Goal: Download file/media

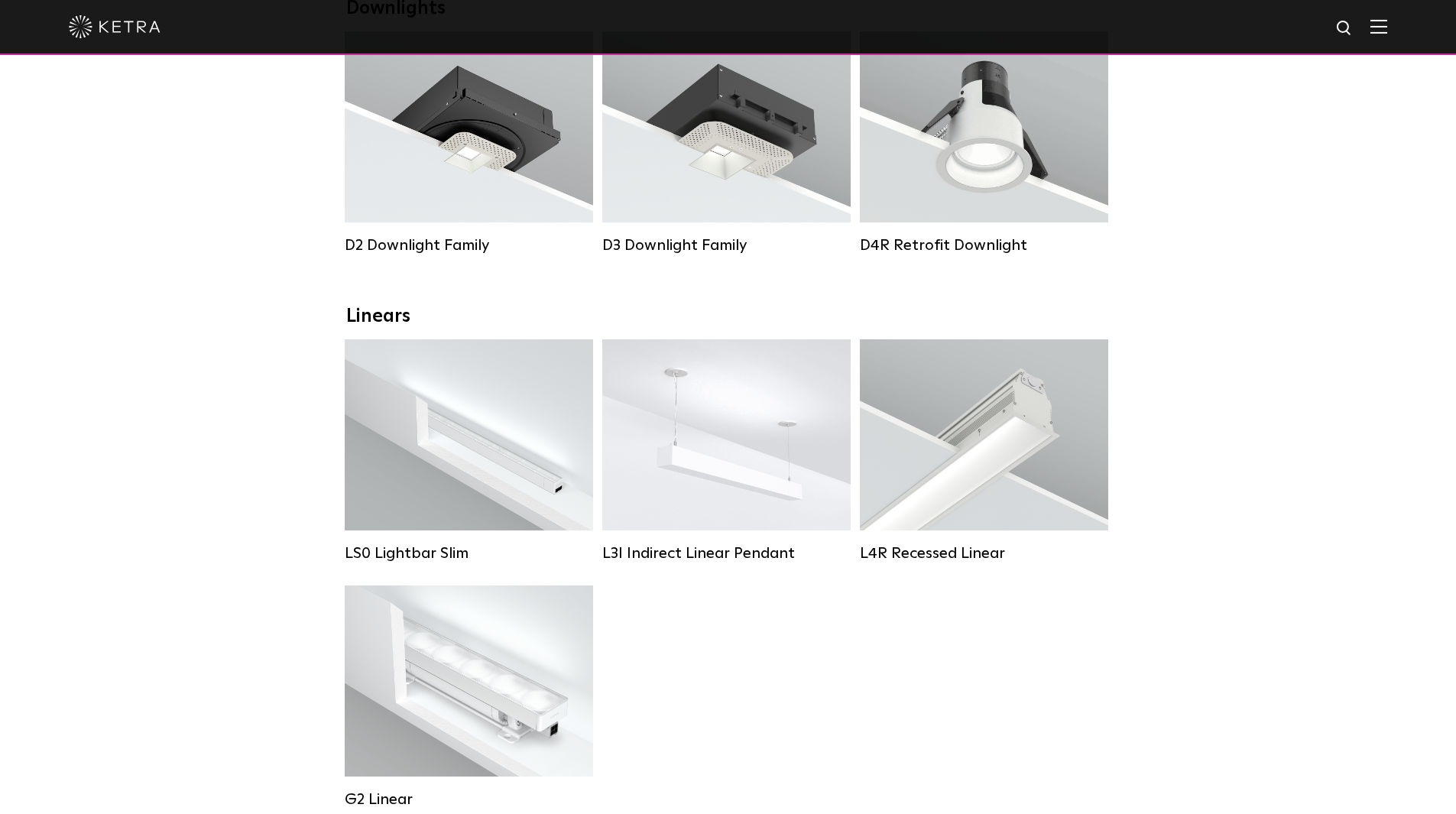
scroll to position [153, 0]
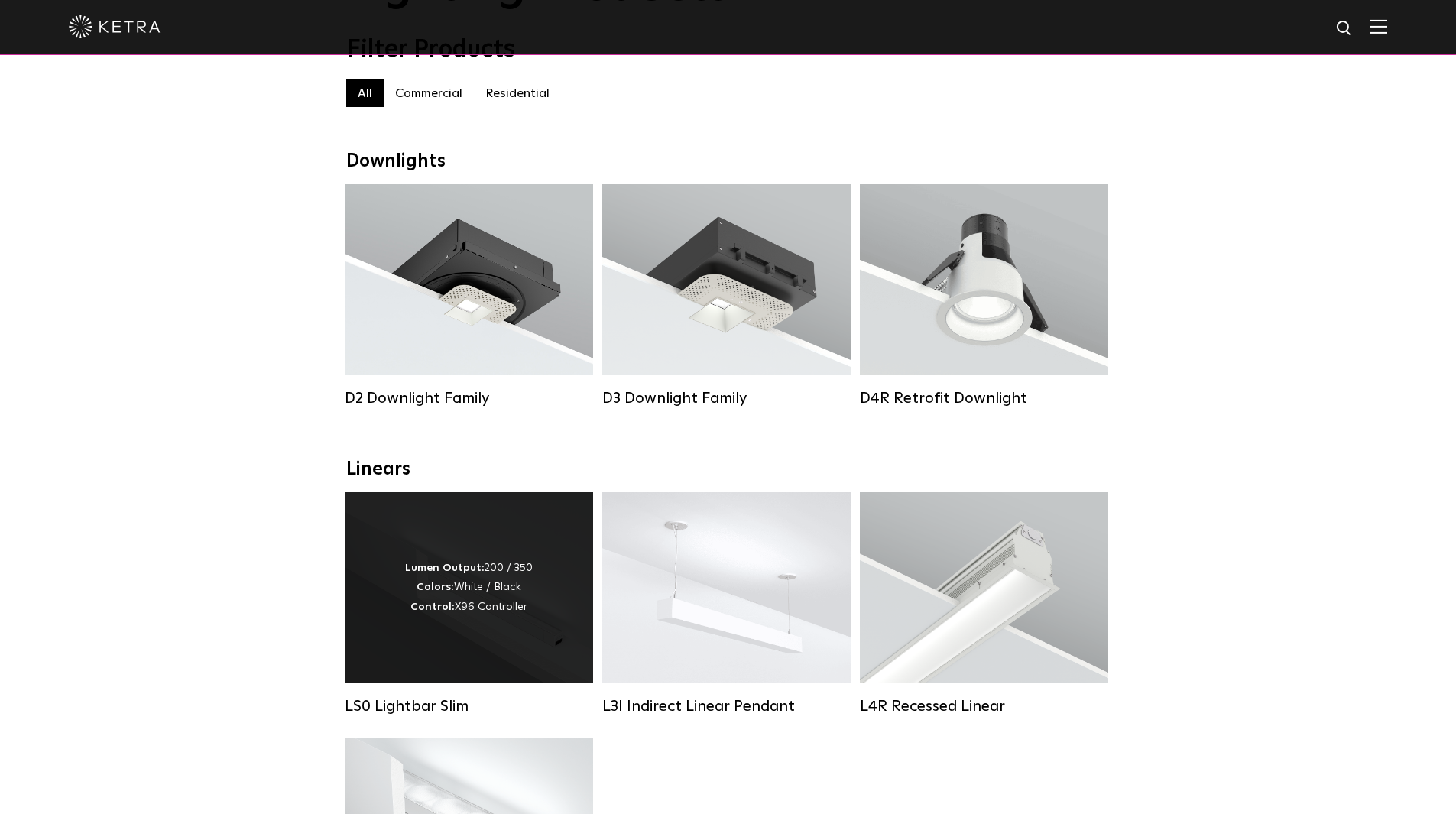
click at [457, 573] on strong "Lumen Output:" at bounding box center [445, 568] width 80 height 11
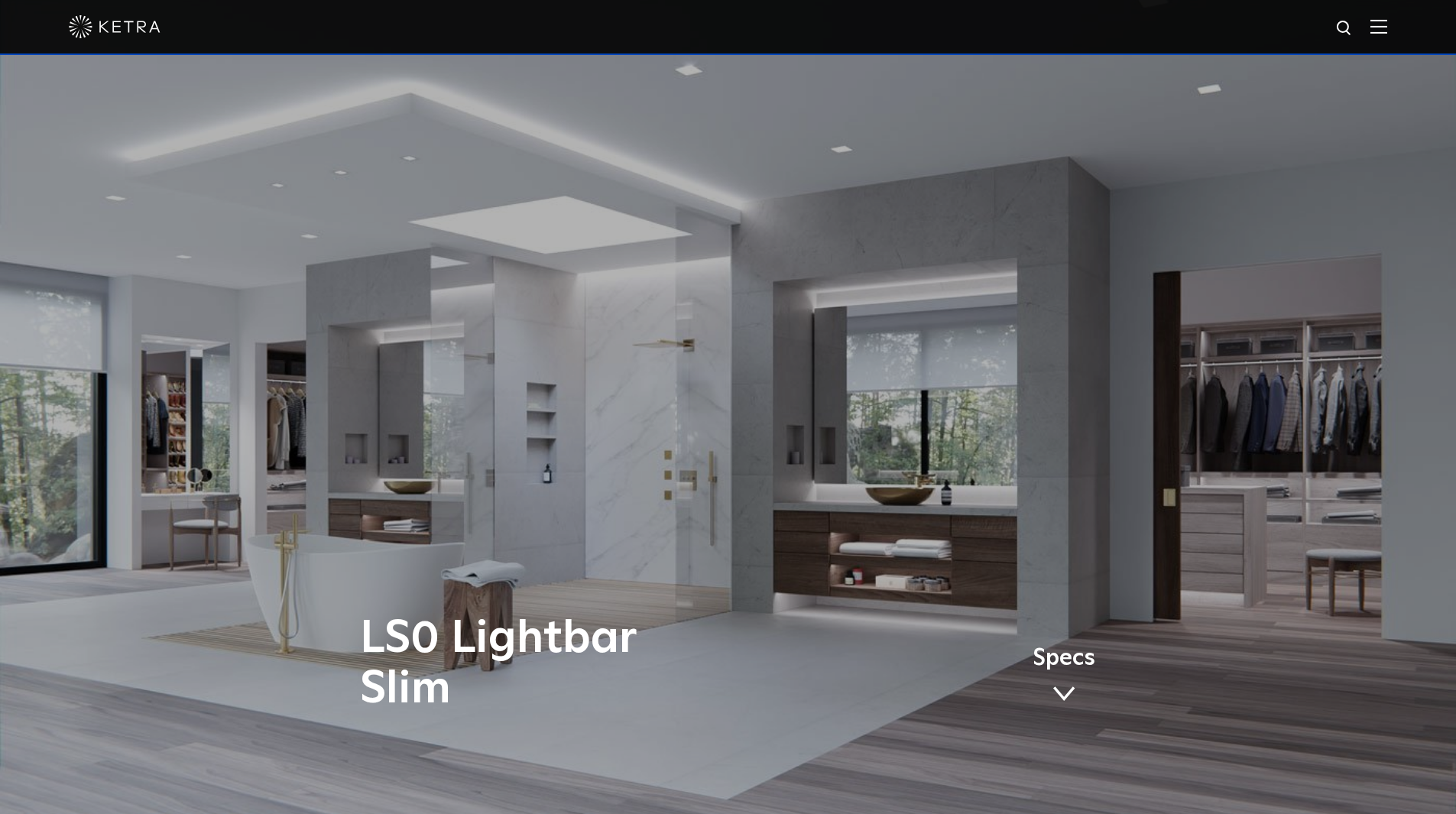
scroll to position [229, 0]
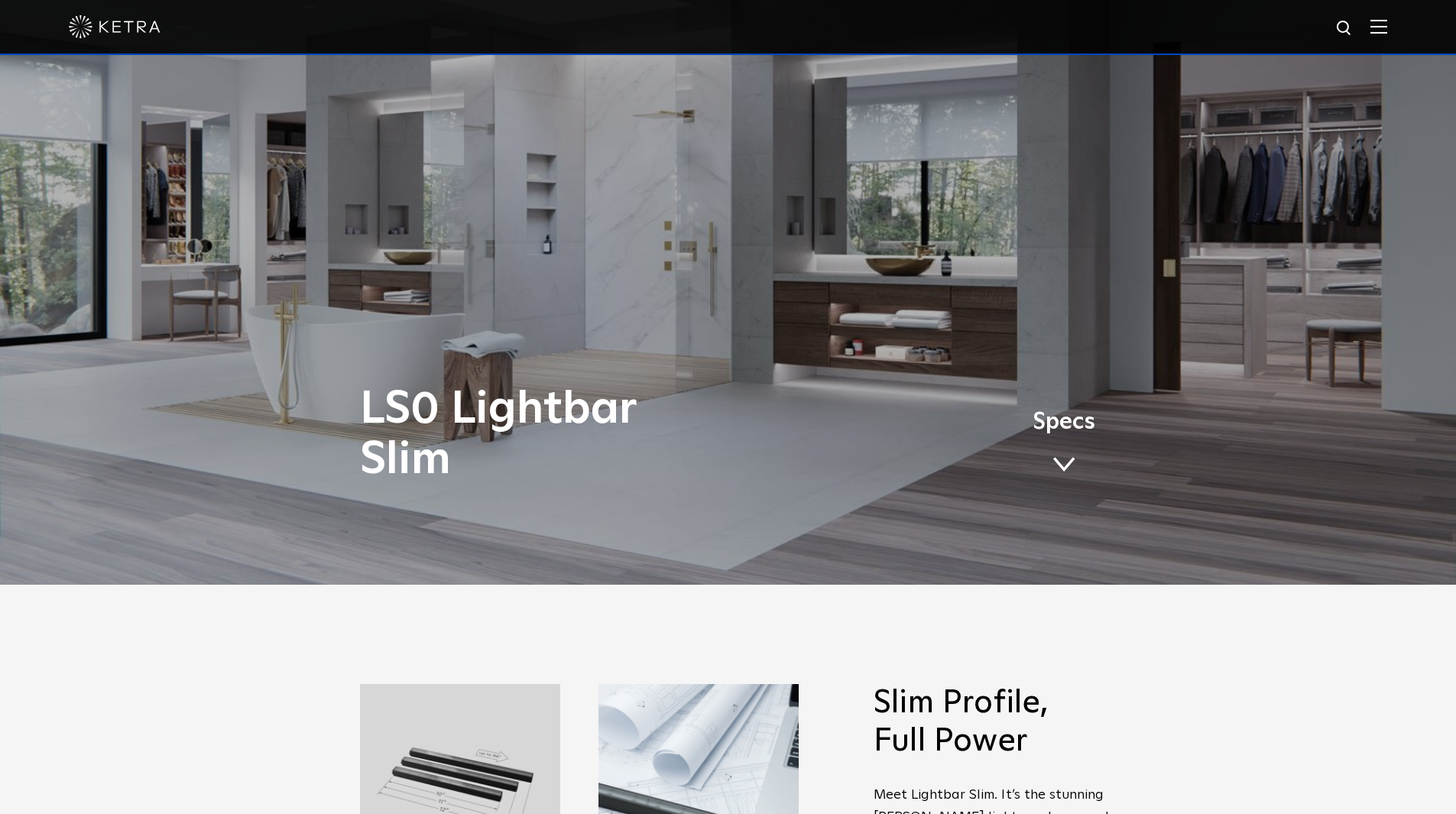
click at [1066, 467] on span at bounding box center [1063, 465] width 23 height 17
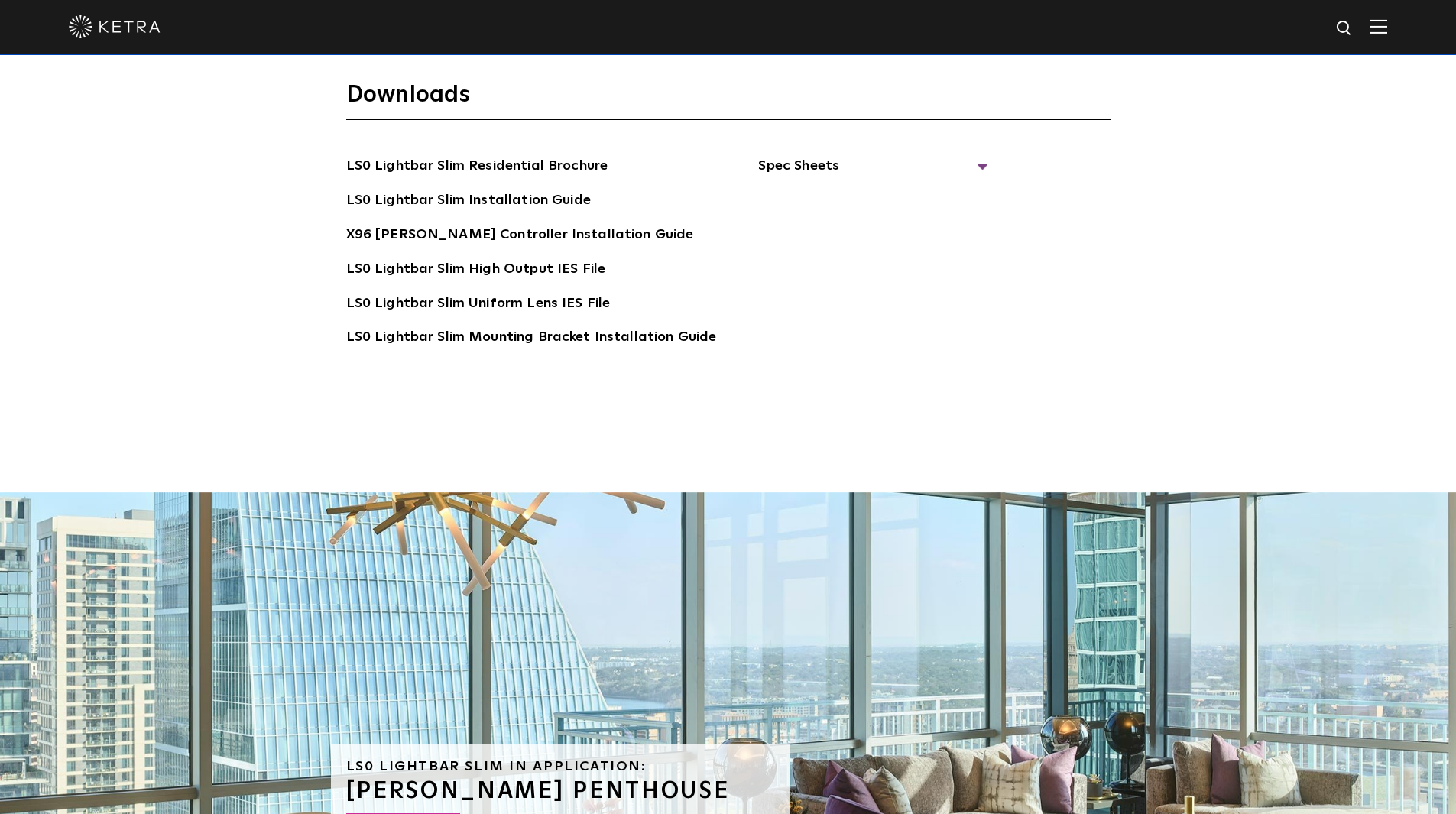
scroll to position [3491, 0]
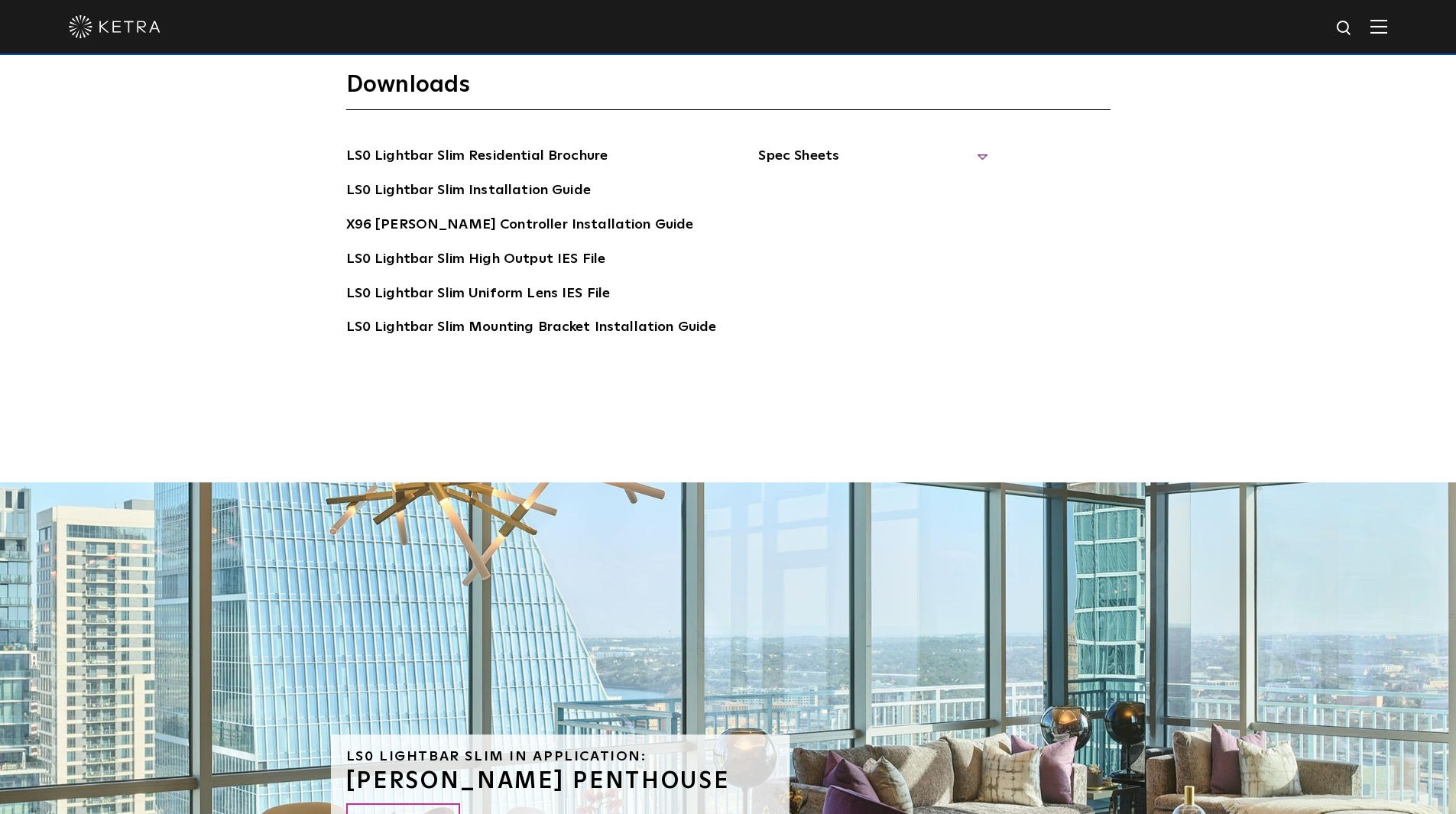
click at [785, 146] on span "Spec Sheets" at bounding box center [872, 162] width 229 height 33
click at [850, 179] on link "LS0 Lightbar Slim Spec Sheet" at bounding box center [876, 191] width 197 height 24
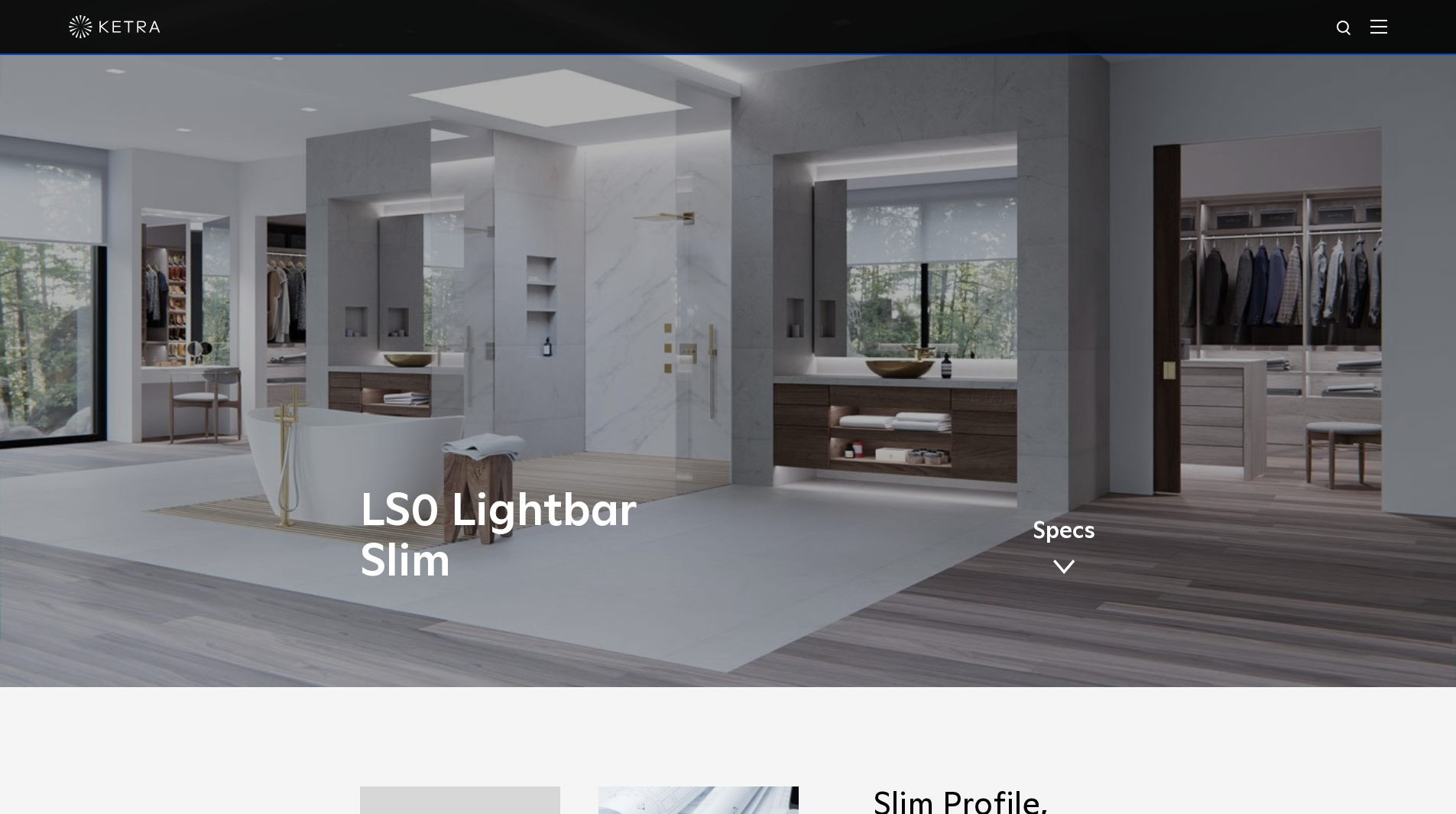
scroll to position [0, 0]
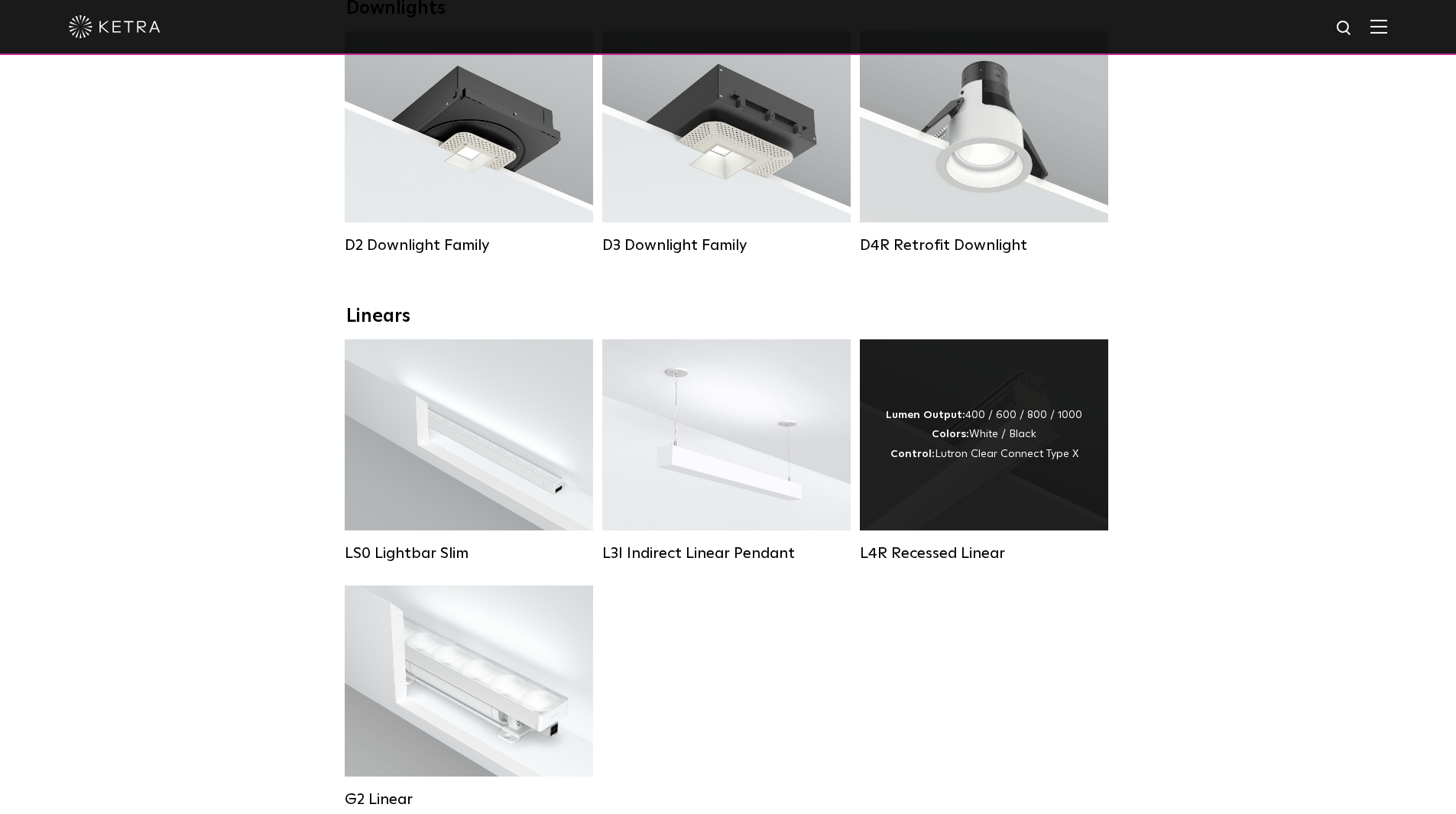
scroll to position [382, 0]
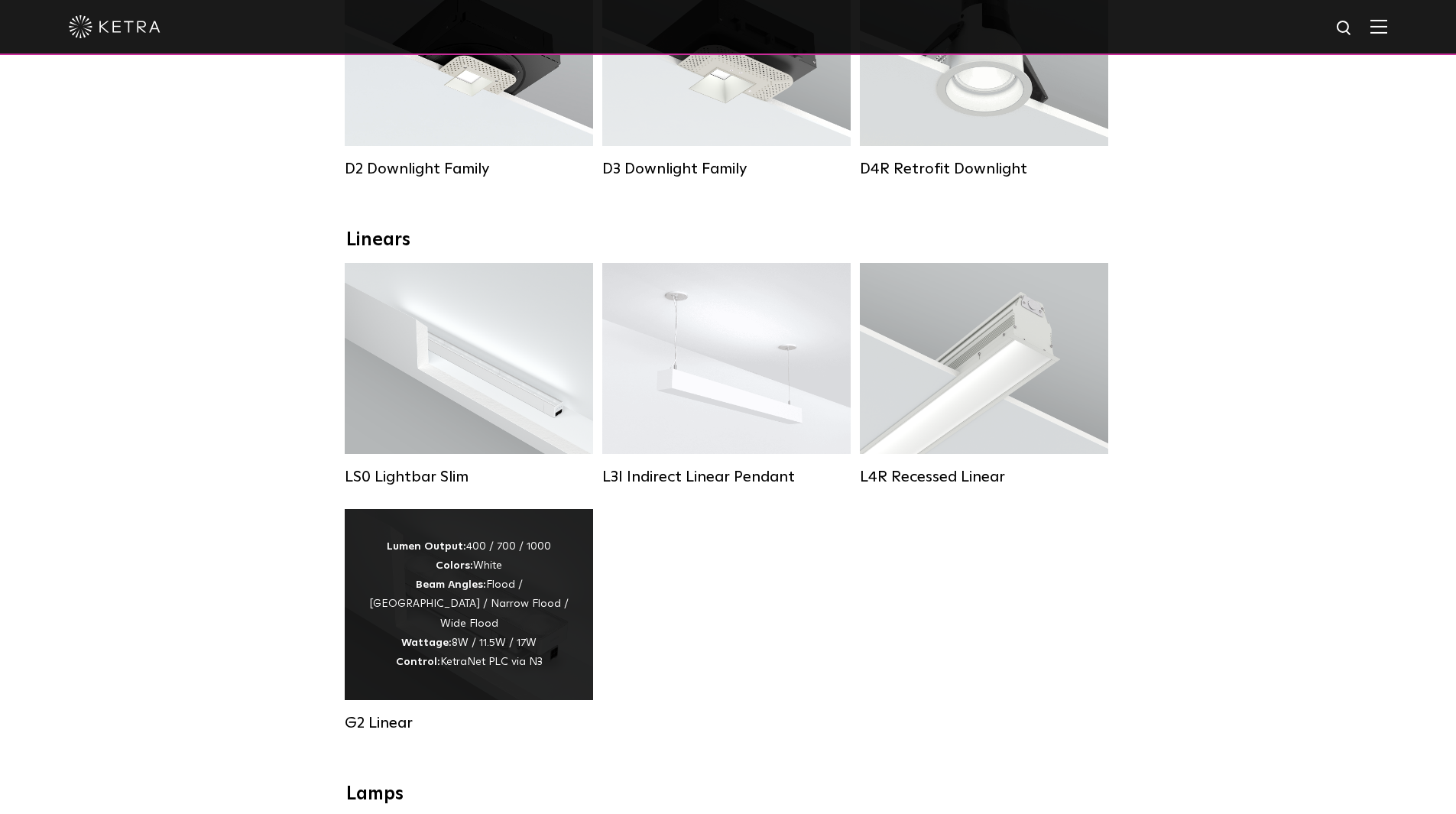
click at [483, 619] on div "Lumen Output: 400 / 700 / 1000 Colors: White Beam Angles: Flood / Graze / Narro…" at bounding box center [469, 604] width 202 height 135
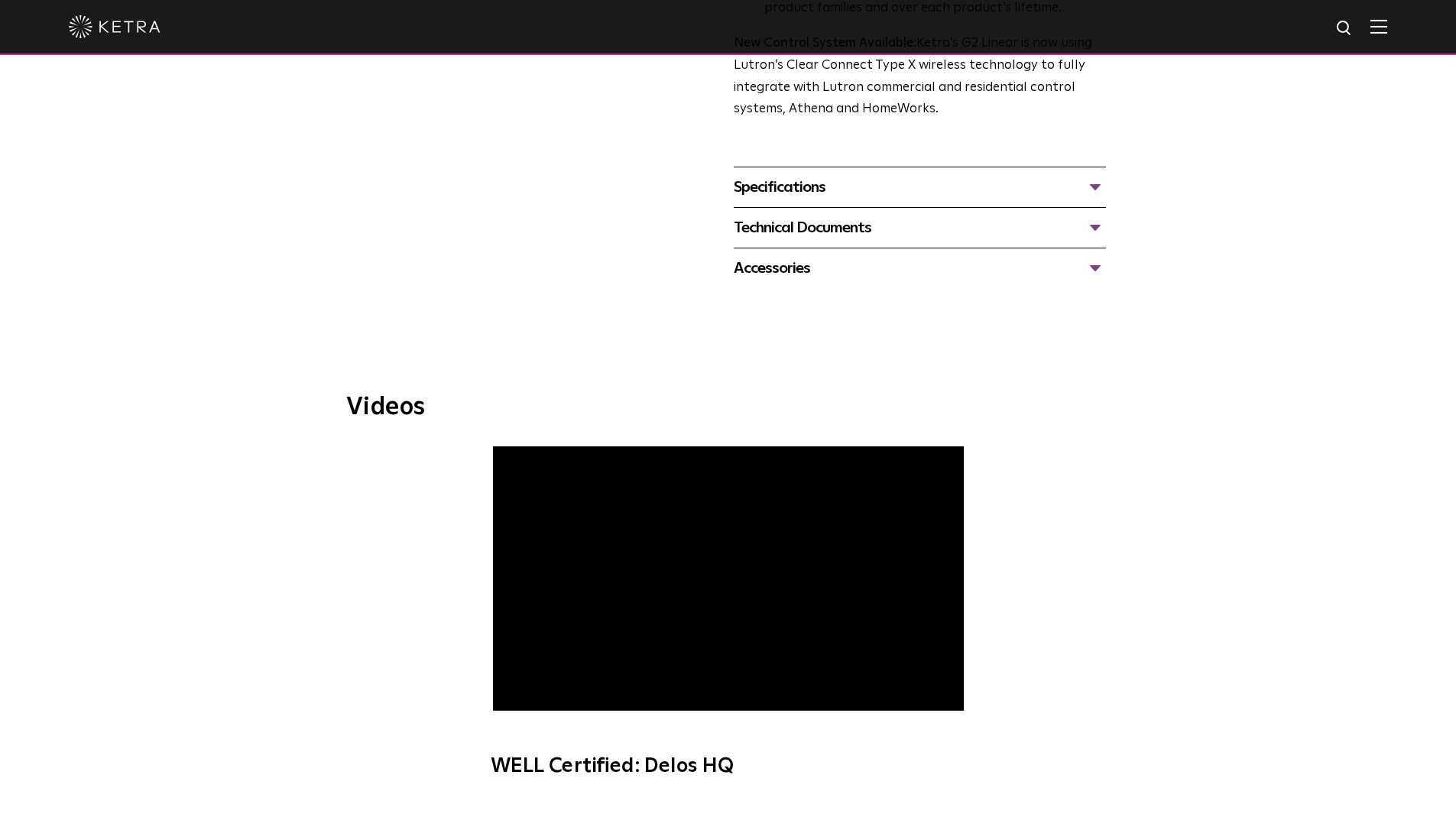
scroll to position [382, 0]
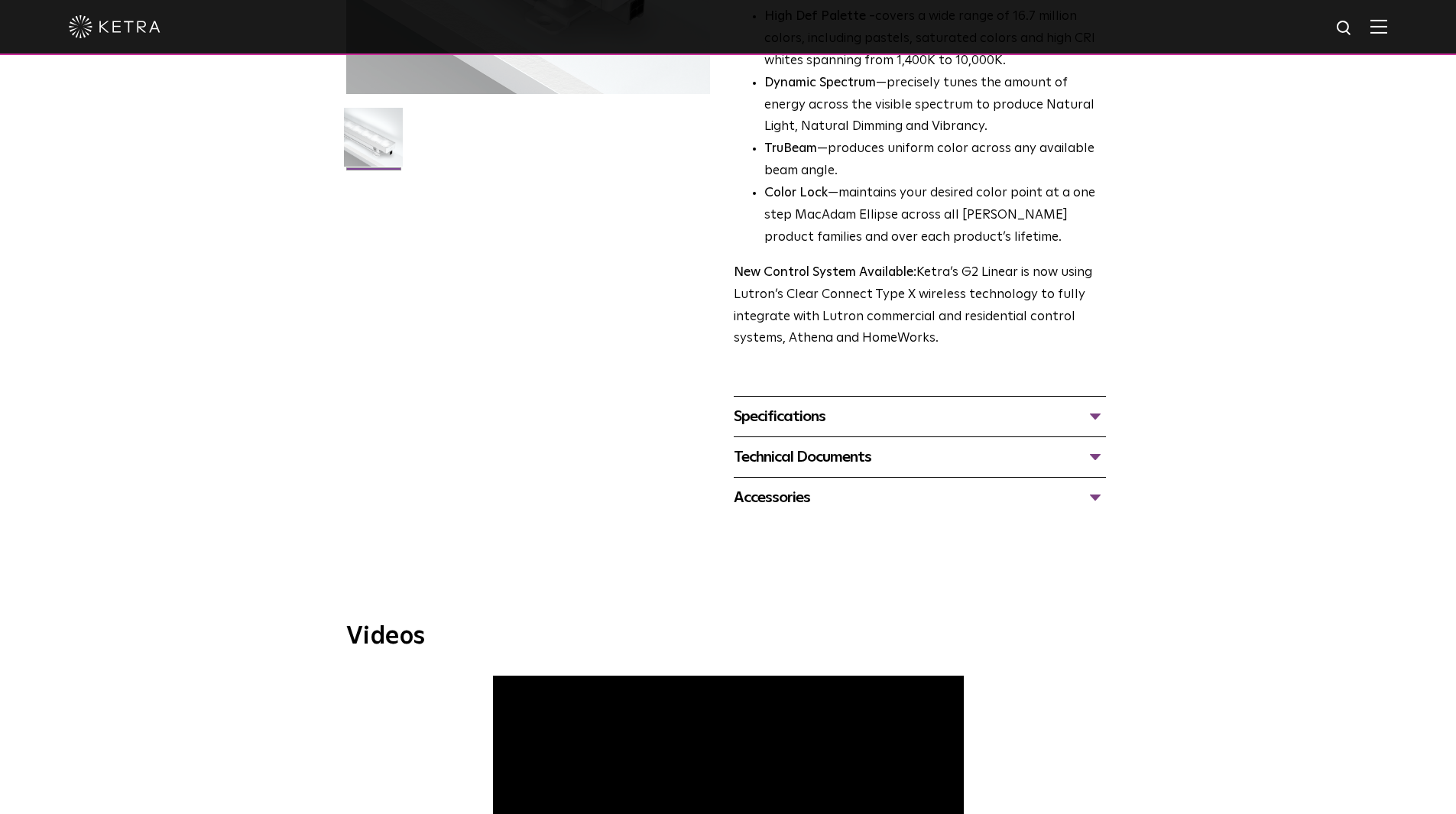
click at [814, 419] on div "Specifications" at bounding box center [920, 417] width 372 height 24
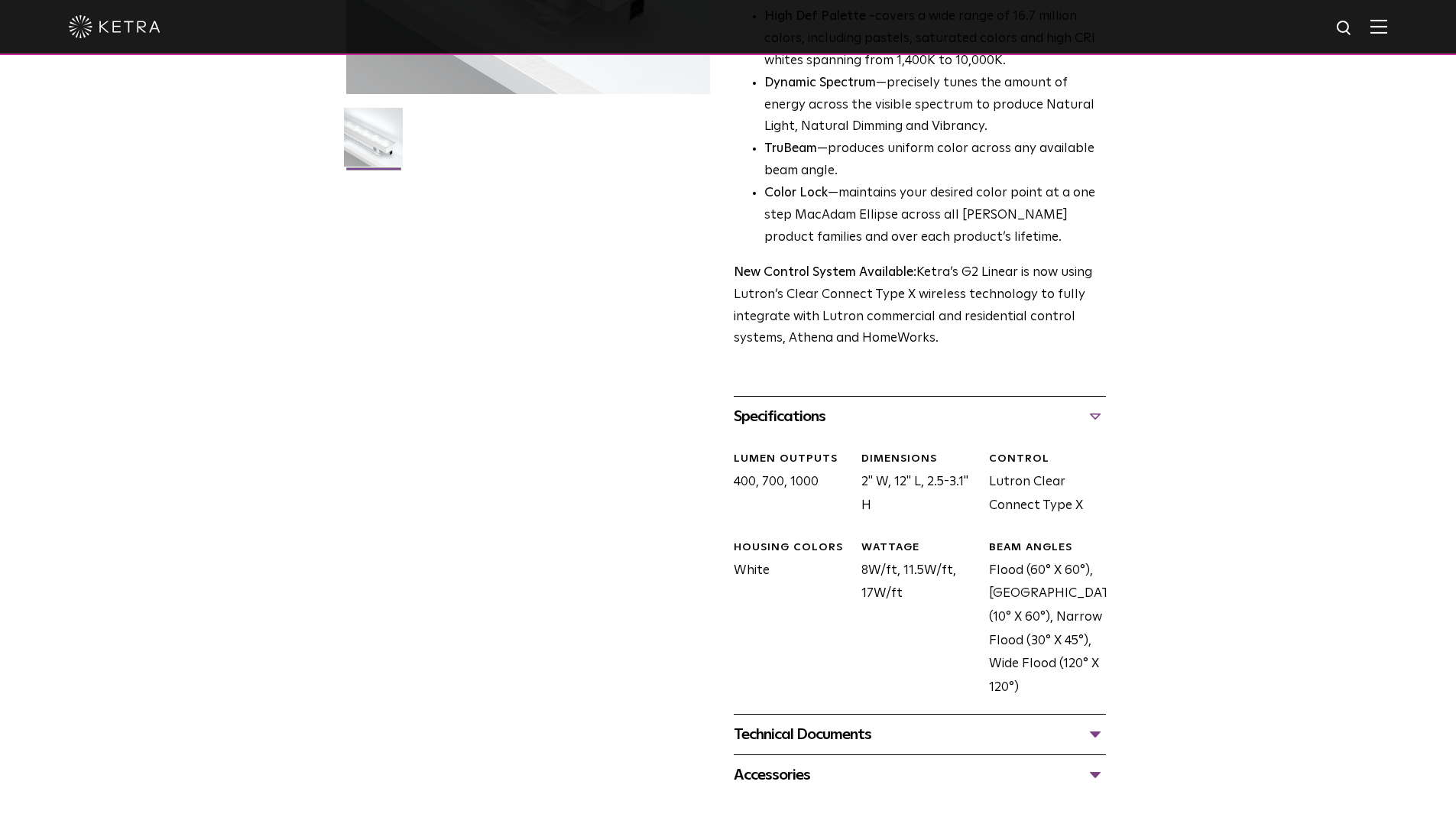
scroll to position [459, 0]
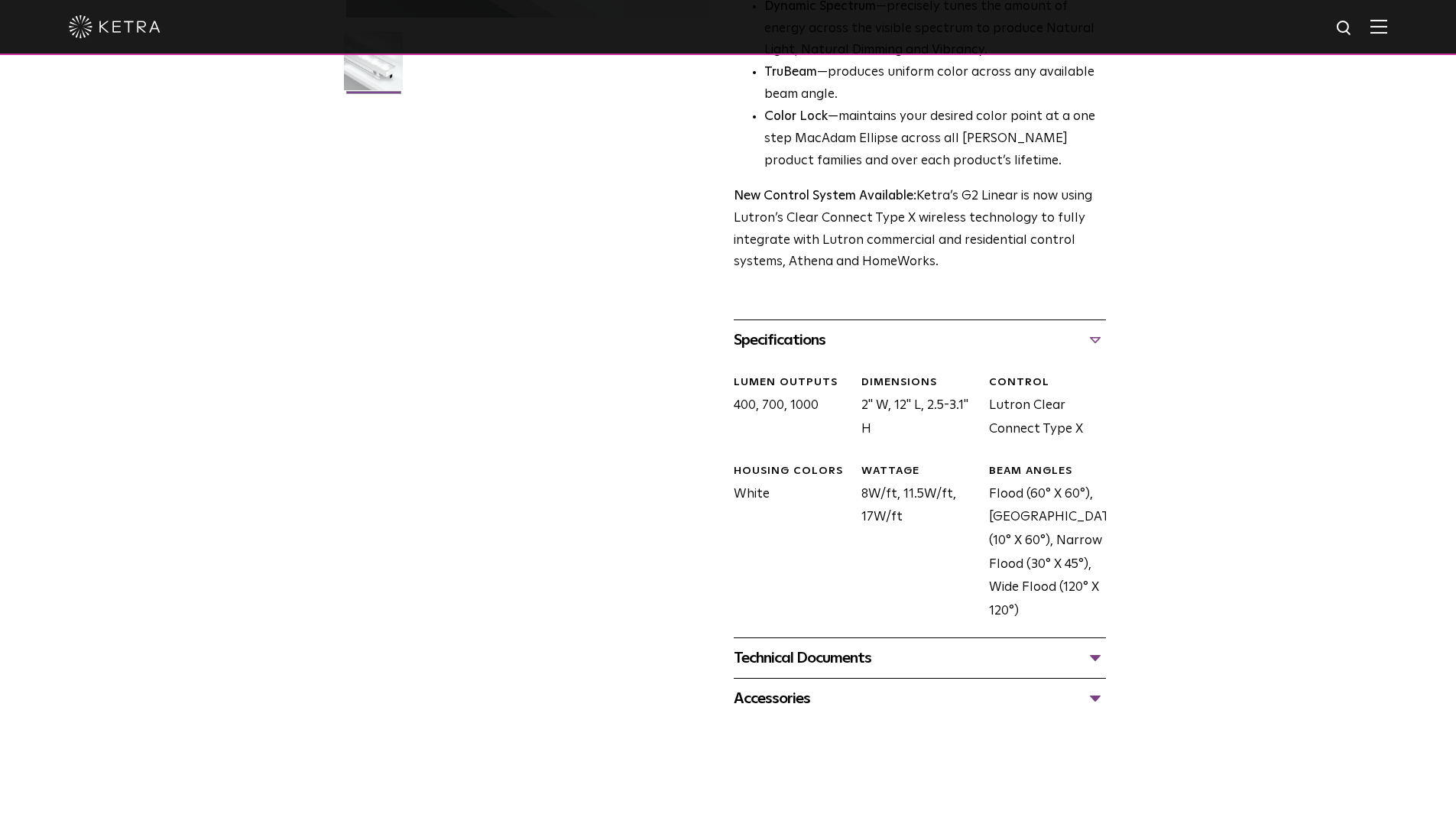
click at [1098, 662] on div "Technical Documents" at bounding box center [920, 658] width 372 height 24
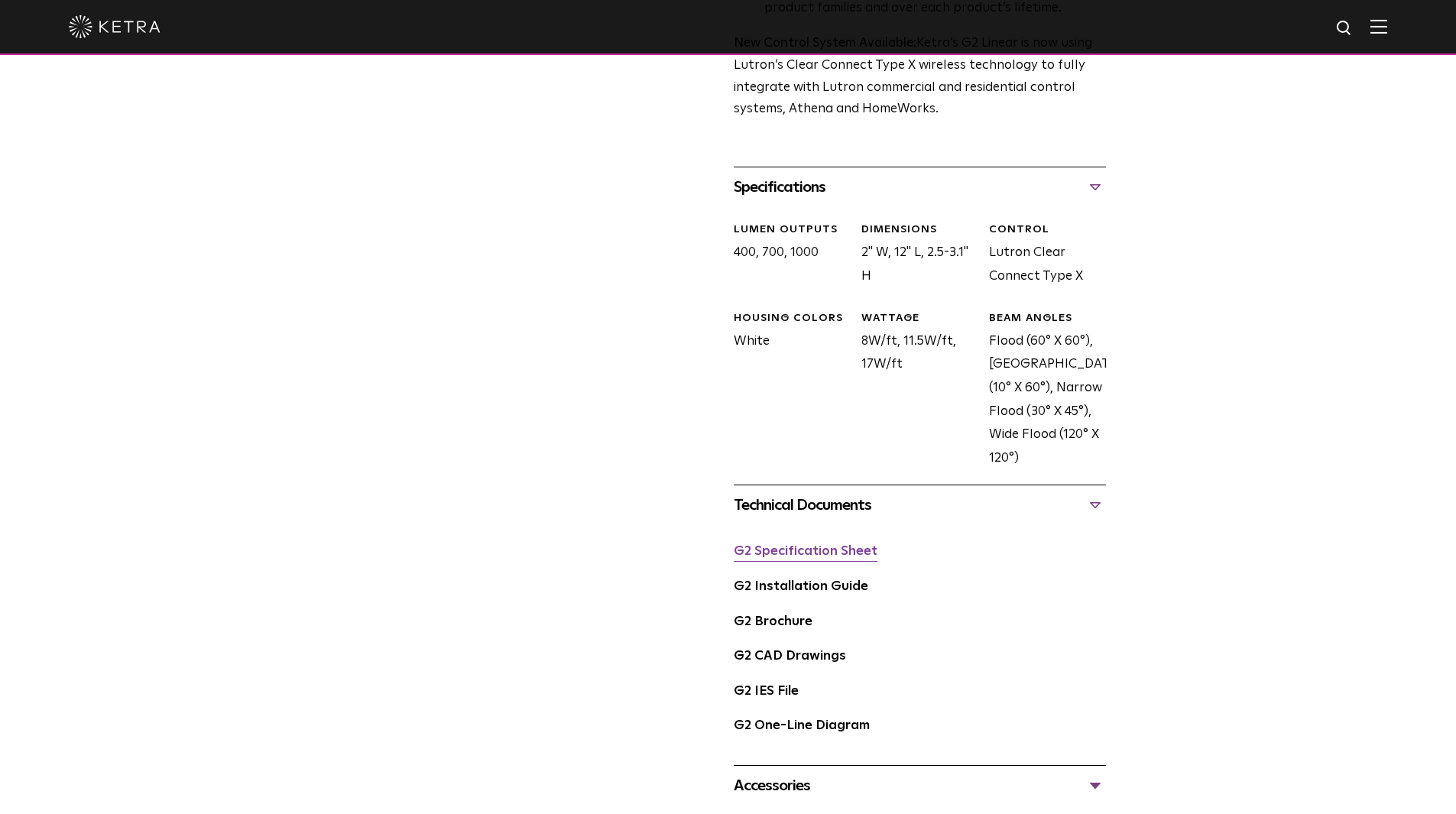
click at [795, 553] on link "G2 Specification Sheet" at bounding box center [805, 551] width 144 height 13
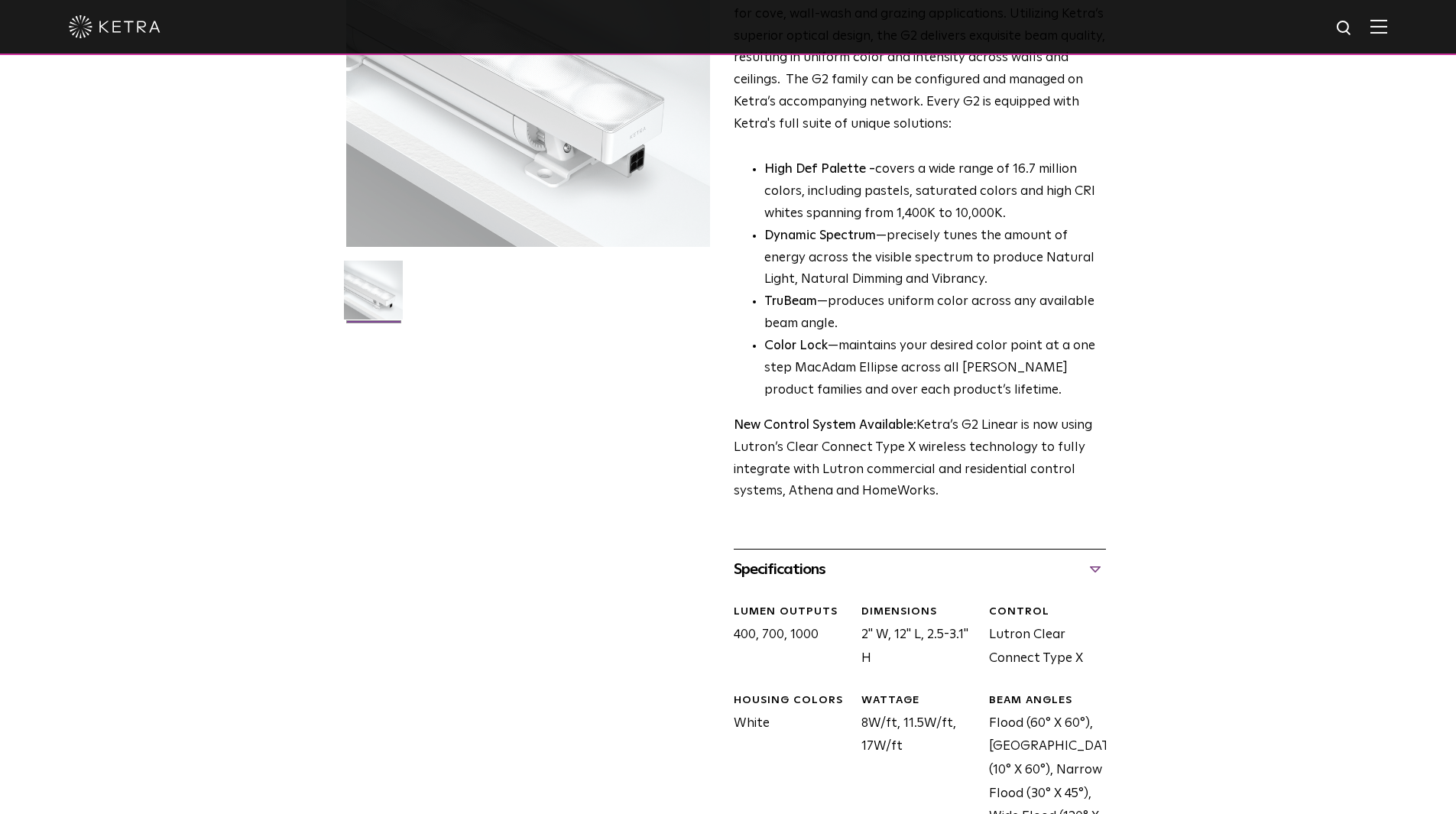
scroll to position [0, 0]
